Goal: Task Accomplishment & Management: Use online tool/utility

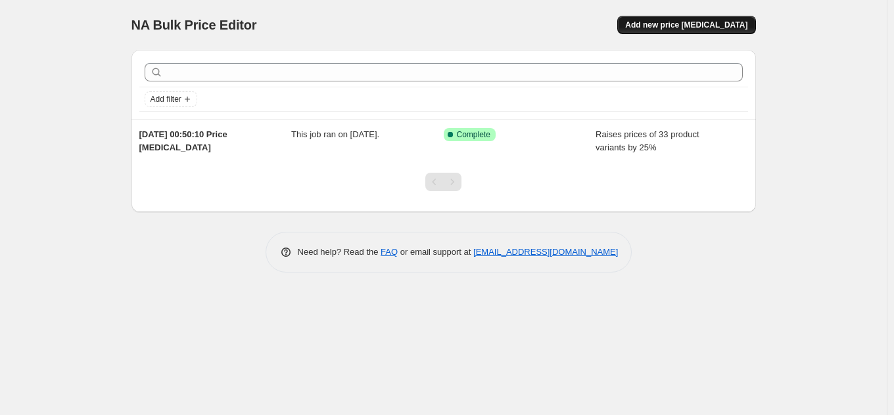
click at [701, 24] on span "Add new price [MEDICAL_DATA]" at bounding box center [686, 25] width 122 height 11
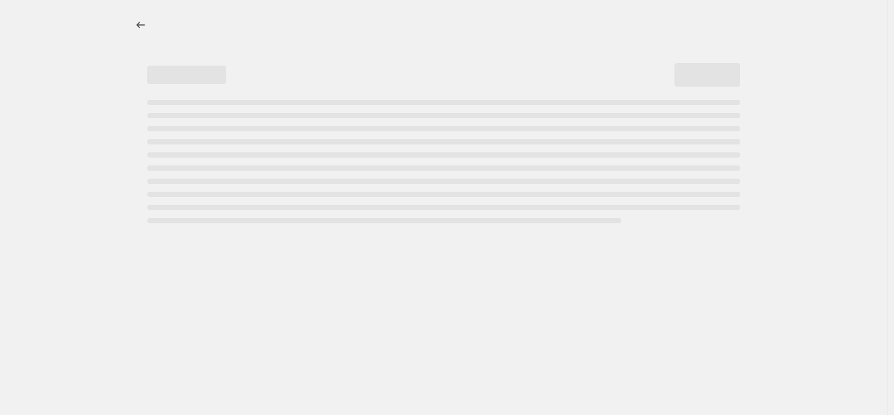
select select "percentage"
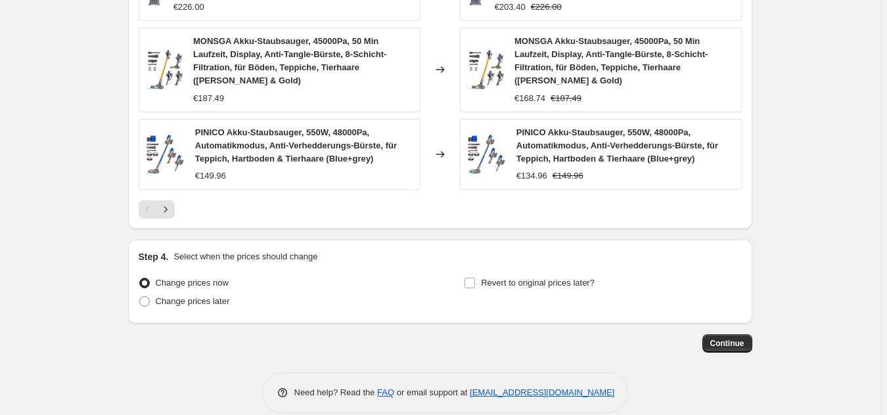
scroll to position [984, 0]
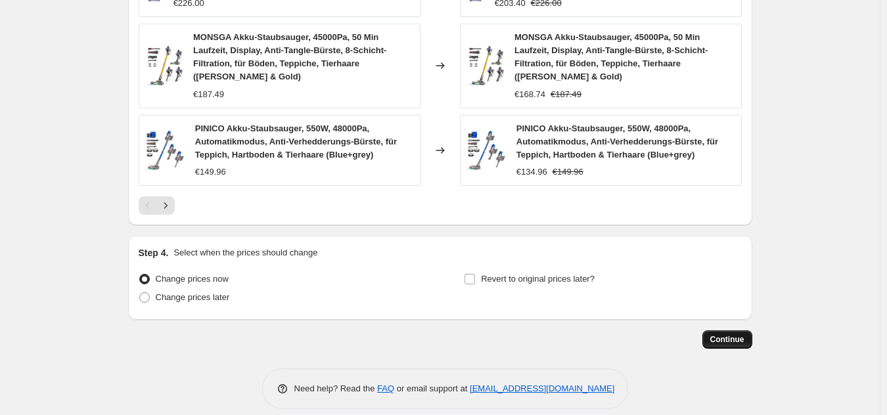
click at [740, 335] on span "Continue" at bounding box center [727, 340] width 34 height 11
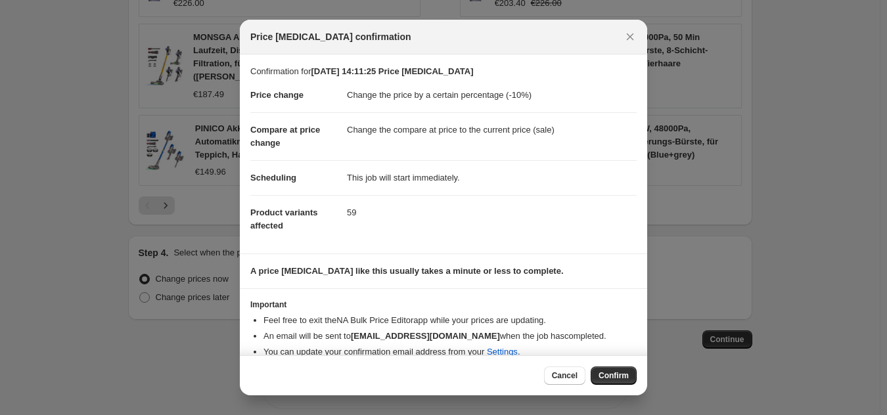
click at [604, 367] on div "Cancel Confirm" at bounding box center [443, 376] width 407 height 40
click at [603, 369] on button "Confirm" at bounding box center [614, 376] width 46 height 18
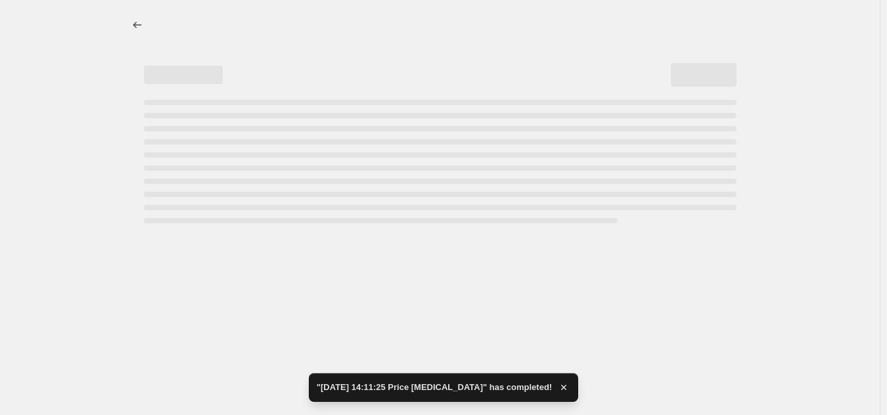
select select "percentage"
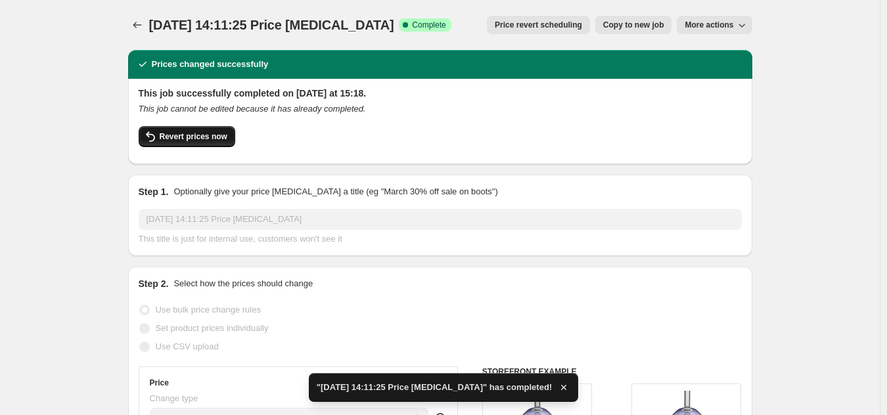
click at [204, 135] on span "Revert prices now" at bounding box center [194, 136] width 68 height 11
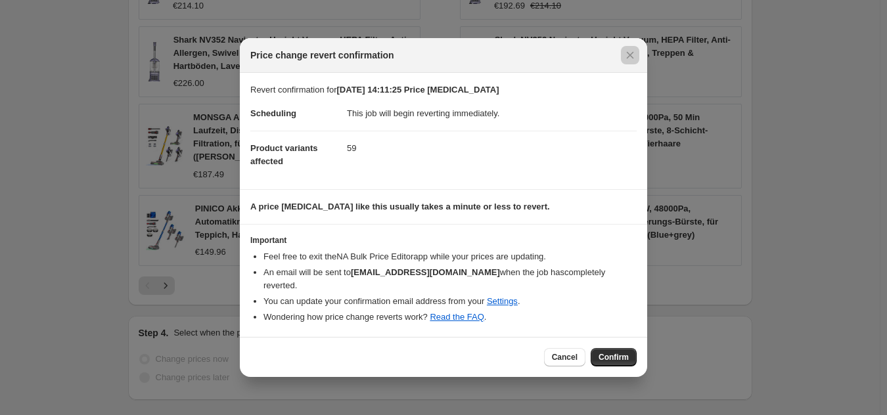
click at [811, 198] on div at bounding box center [443, 207] width 887 height 415
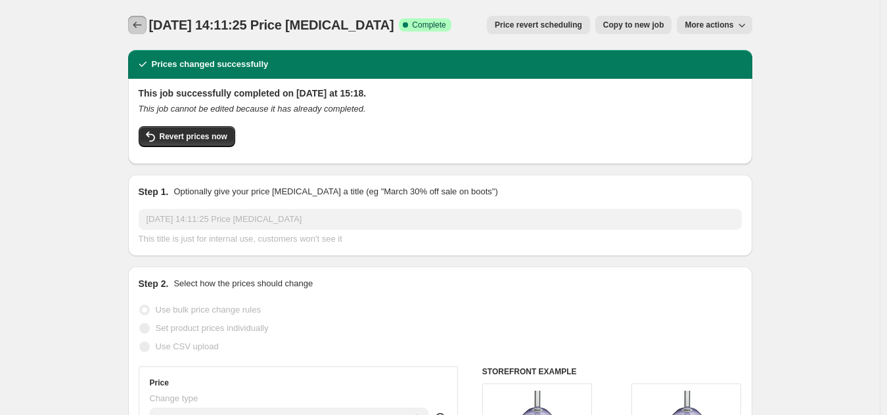
click at [135, 25] on icon "Price change jobs" at bounding box center [137, 24] width 13 height 13
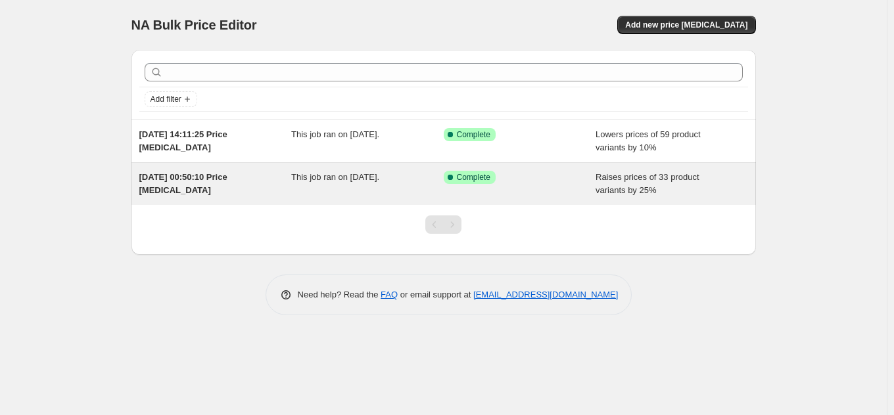
click at [448, 175] on icon at bounding box center [450, 177] width 13 height 13
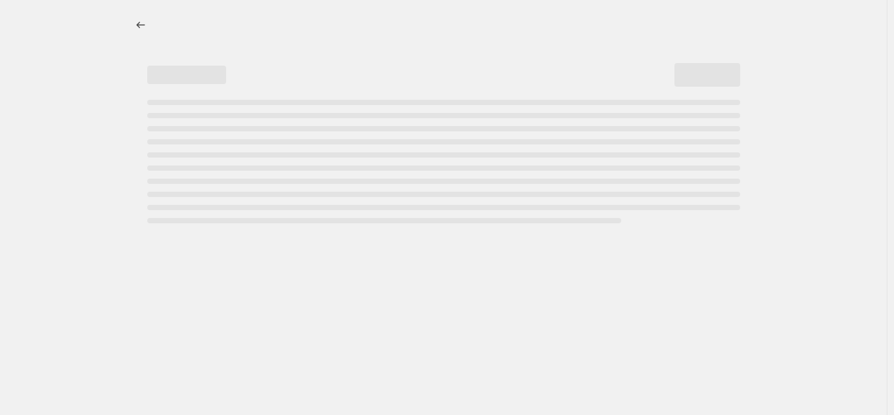
select select "percentage"
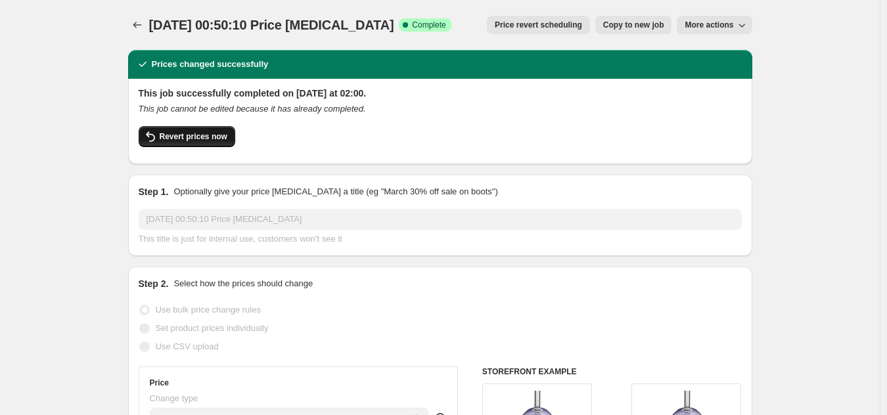
click at [166, 140] on span "Revert prices now" at bounding box center [194, 136] width 68 height 11
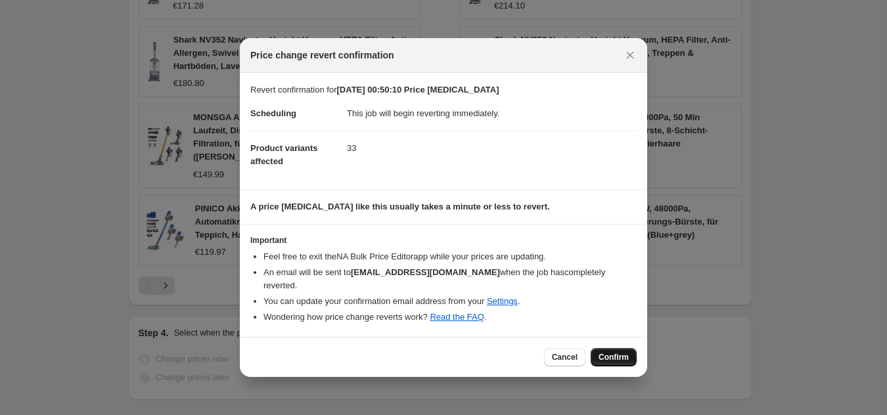
click at [611, 352] on span "Confirm" at bounding box center [614, 357] width 30 height 11
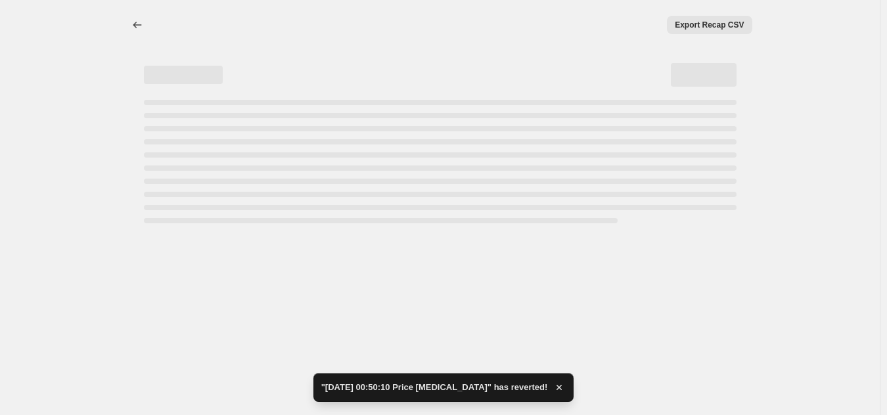
select select "percentage"
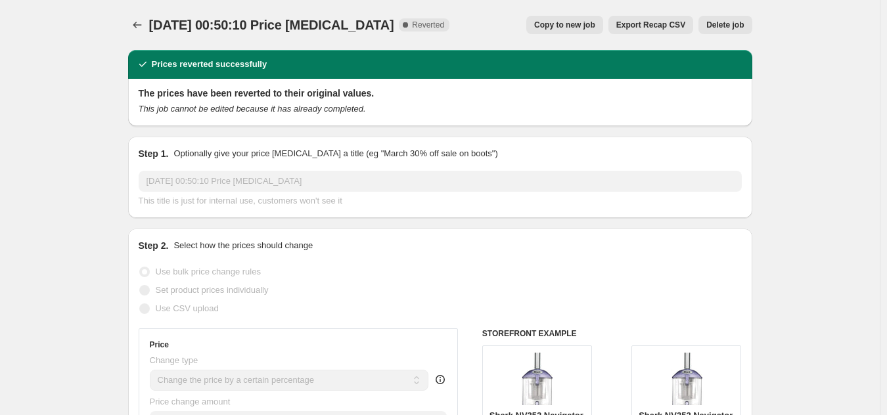
click at [731, 18] on button "Delete job" at bounding box center [725, 25] width 53 height 18
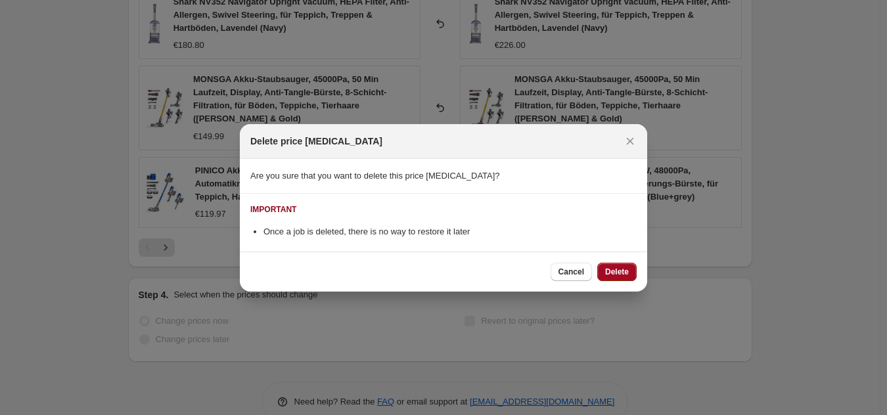
click at [620, 268] on span "Delete" at bounding box center [617, 272] width 24 height 11
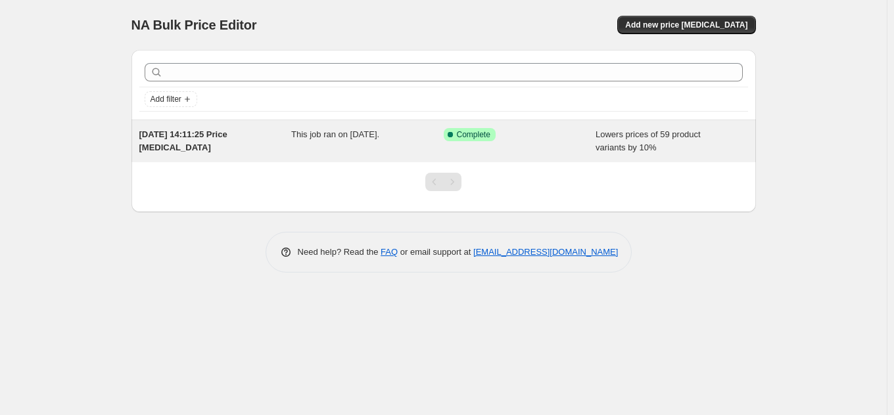
click at [480, 137] on span "Complete" at bounding box center [474, 134] width 34 height 11
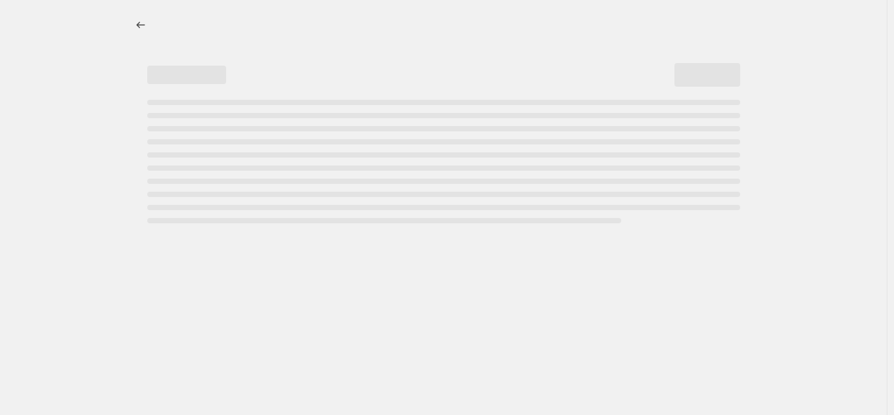
select select "percentage"
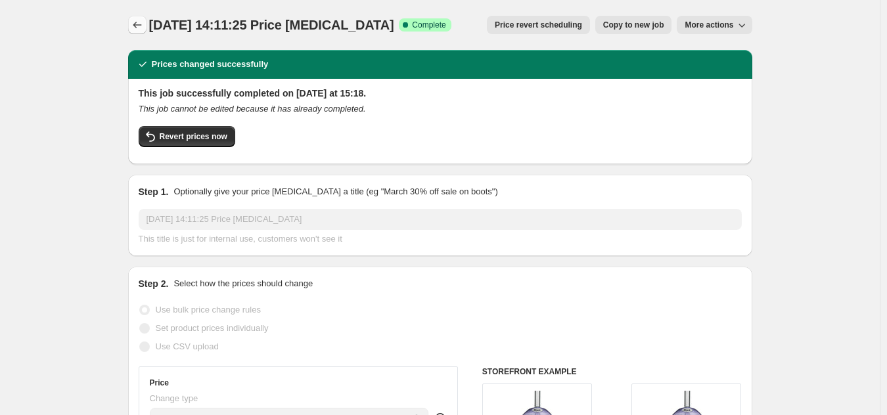
click at [133, 32] on button "Price change jobs" at bounding box center [137, 25] width 18 height 18
